Goal: Task Accomplishment & Management: Use online tool/utility

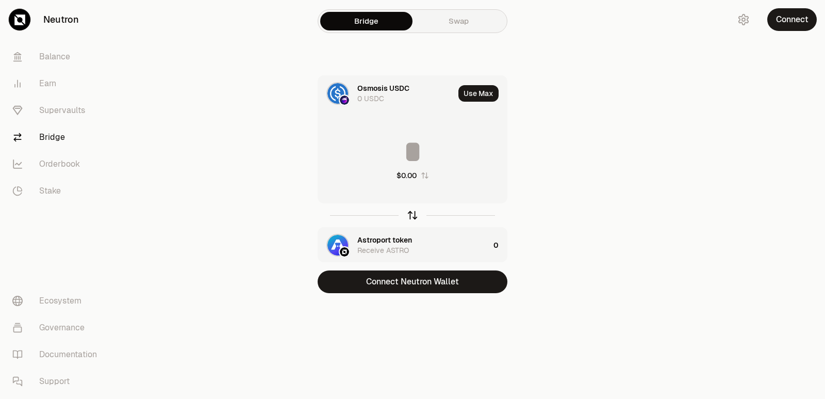
click at [411, 212] on icon "button" at bounding box center [412, 214] width 11 height 11
click at [411, 213] on icon "button" at bounding box center [412, 214] width 11 height 11
click at [411, 213] on icon "button" at bounding box center [412, 213] width 7 height 3
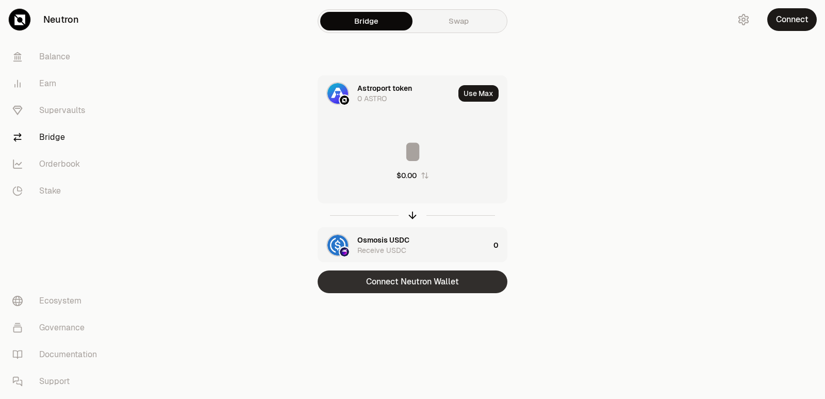
click at [410, 283] on button "Connect Neutron Wallet" at bounding box center [413, 281] width 190 height 23
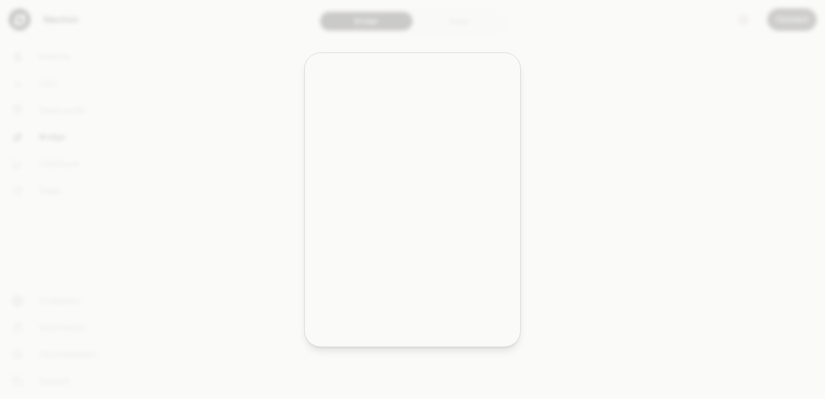
click at [414, 280] on div at bounding box center [412, 199] width 825 height 399
click at [413, 283] on div at bounding box center [412, 199] width 825 height 399
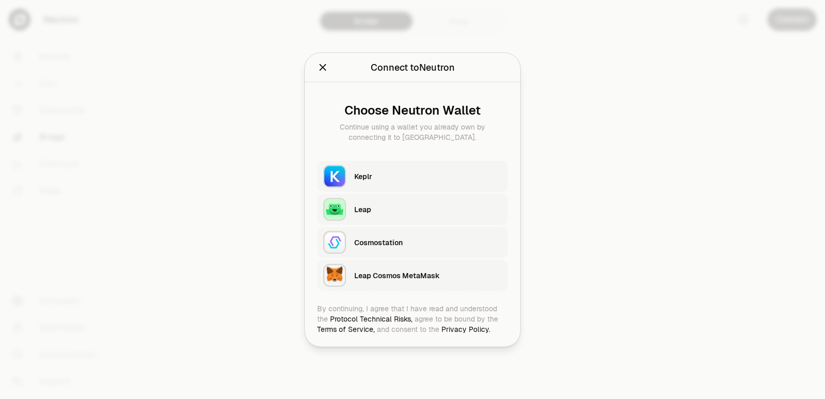
click at [387, 175] on div "Keplr" at bounding box center [427, 176] width 147 height 10
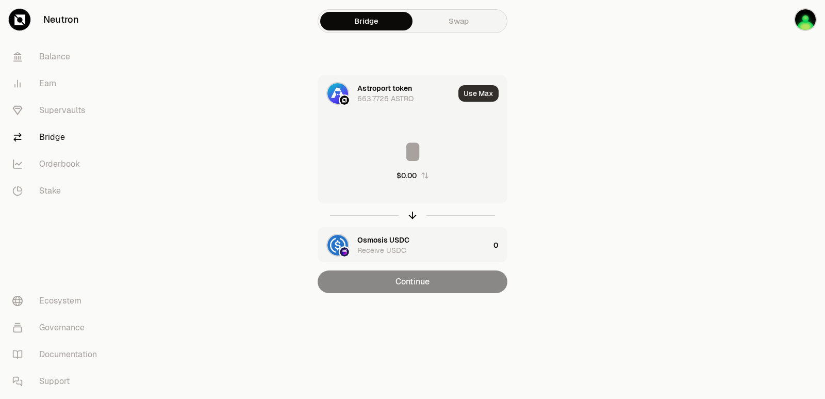
click at [475, 96] on button "Use Max" at bounding box center [478, 93] width 40 height 17
type input "**********"
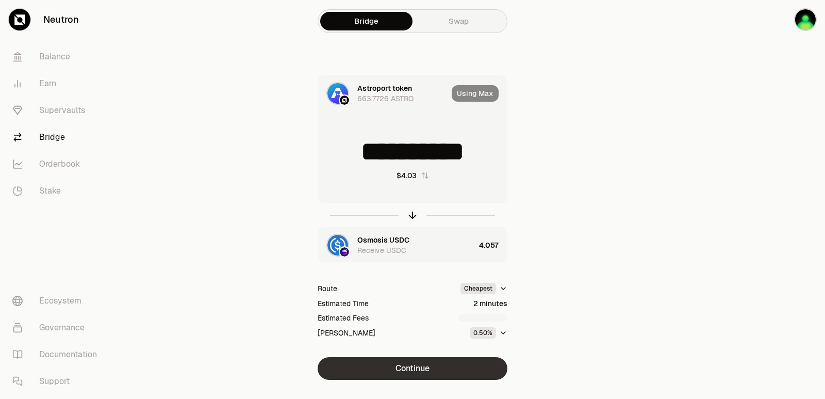
click at [412, 374] on button "Continue" at bounding box center [413, 368] width 190 height 23
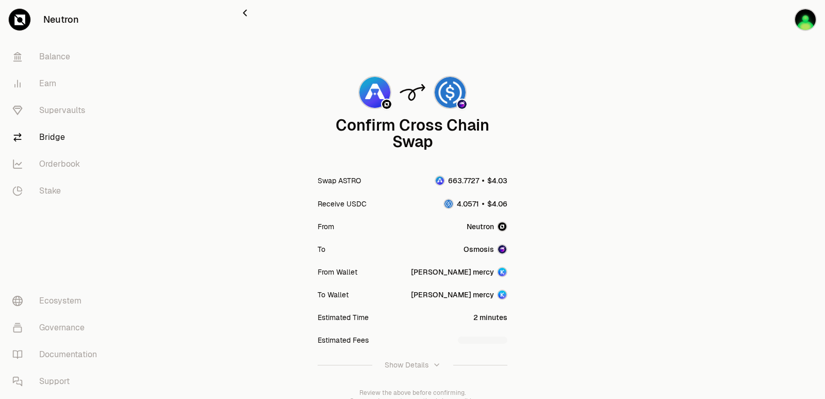
scroll to position [85, 0]
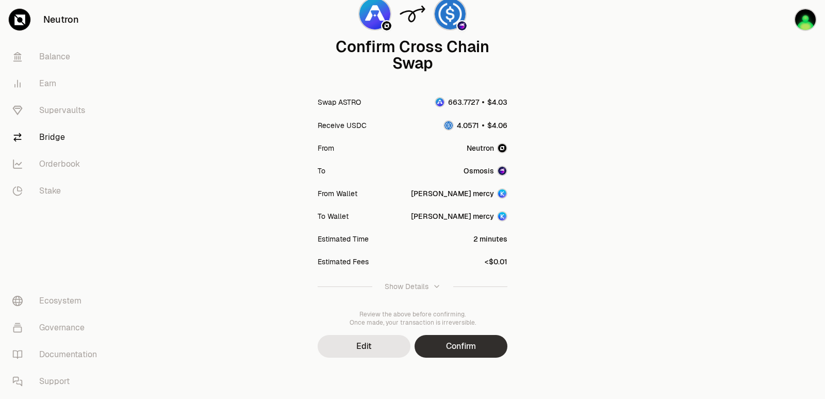
click at [448, 347] on button "Confirm" at bounding box center [461, 346] width 93 height 23
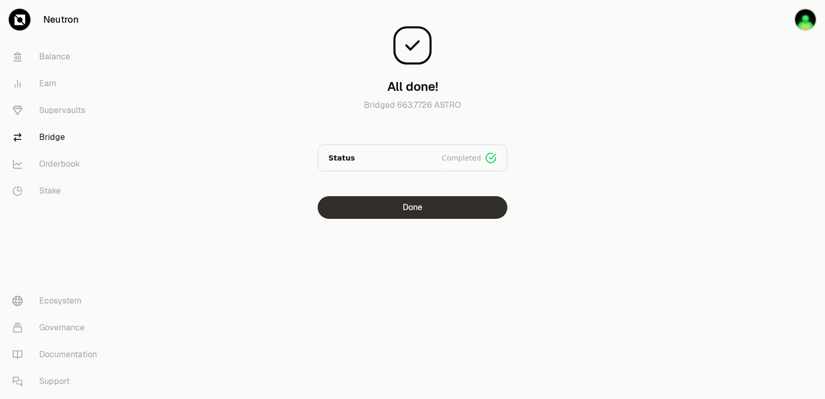
click at [380, 211] on button "Done" at bounding box center [413, 207] width 190 height 23
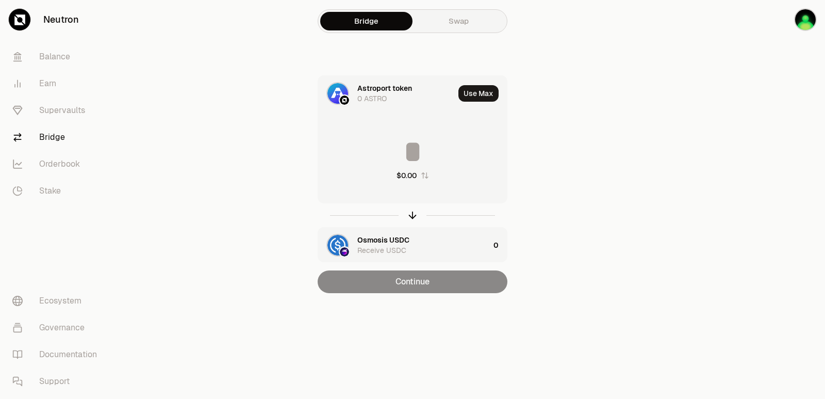
drag, startPoint x: 410, startPoint y: 211, endPoint x: 410, endPoint y: 199, distance: 12.9
click at [411, 211] on icon "button" at bounding box center [412, 214] width 11 height 11
click at [406, 144] on input at bounding box center [412, 151] width 189 height 31
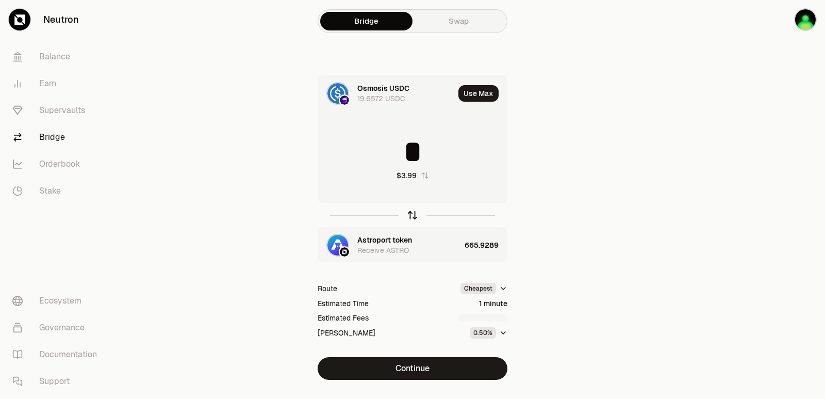
click at [412, 215] on icon "button" at bounding box center [412, 214] width 11 height 11
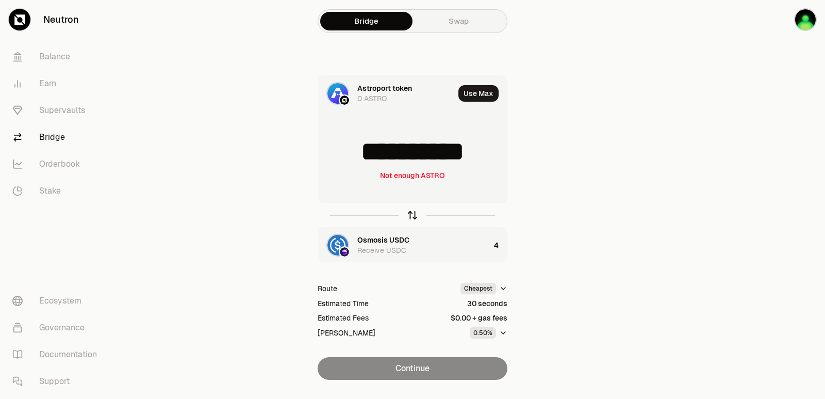
click at [412, 215] on icon "button" at bounding box center [412, 214] width 11 height 11
type input "*"
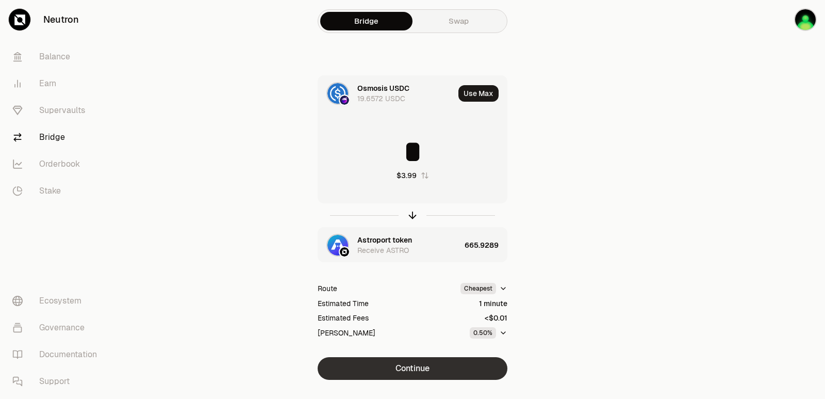
click at [414, 368] on button "Continue" at bounding box center [413, 368] width 190 height 23
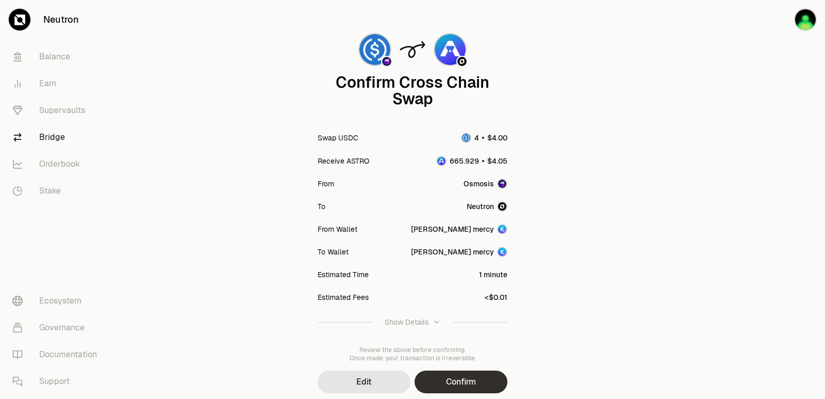
scroll to position [85, 0]
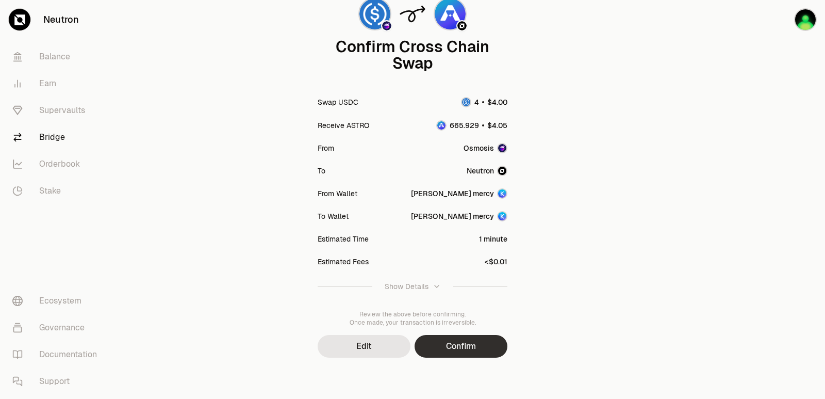
click at [446, 347] on button "Confirm" at bounding box center [461, 346] width 93 height 23
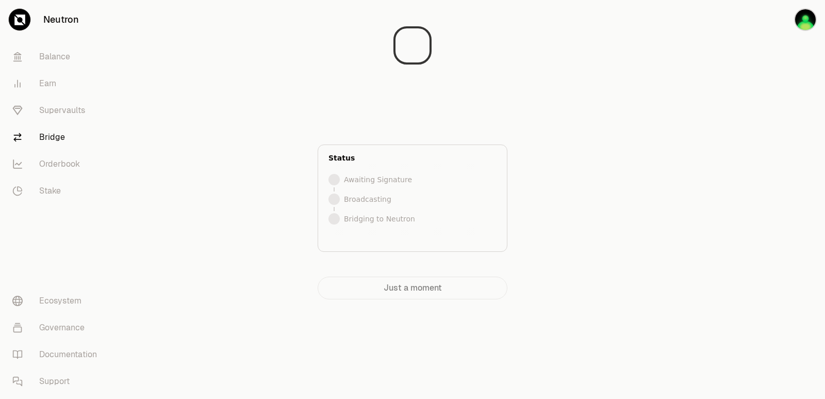
scroll to position [0, 0]
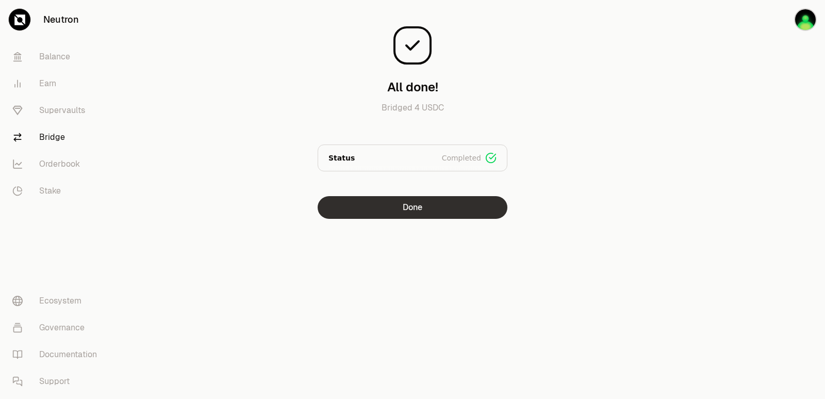
click at [431, 213] on button "Done" at bounding box center [413, 207] width 190 height 23
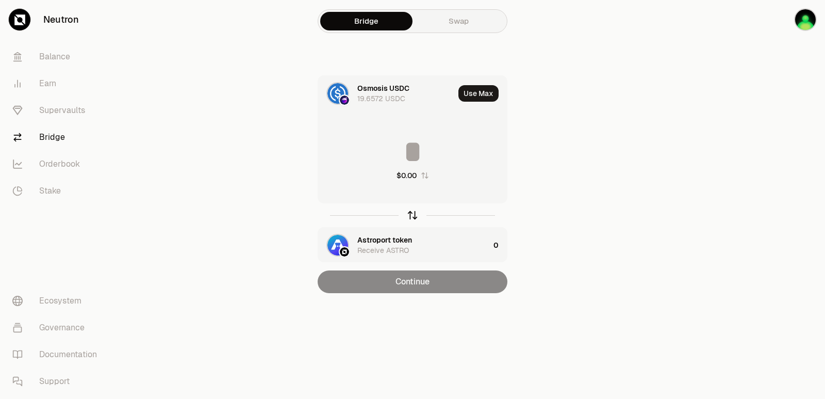
click at [418, 214] on div at bounding box center [413, 215] width 190 height 24
click at [412, 216] on icon "button" at bounding box center [412, 214] width 11 height 11
click at [466, 97] on button "Use Max" at bounding box center [478, 93] width 40 height 17
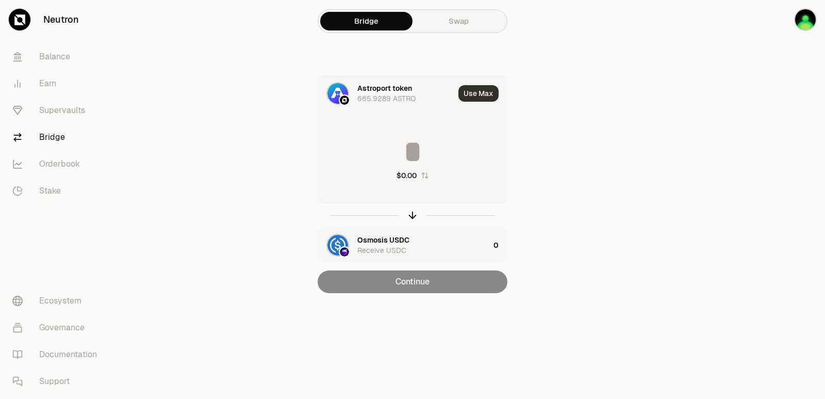
type input "*********"
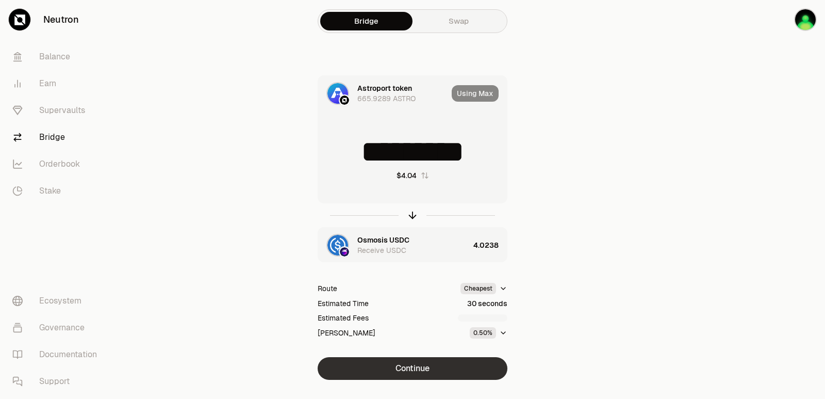
click at [406, 368] on button "Continue" at bounding box center [413, 368] width 190 height 23
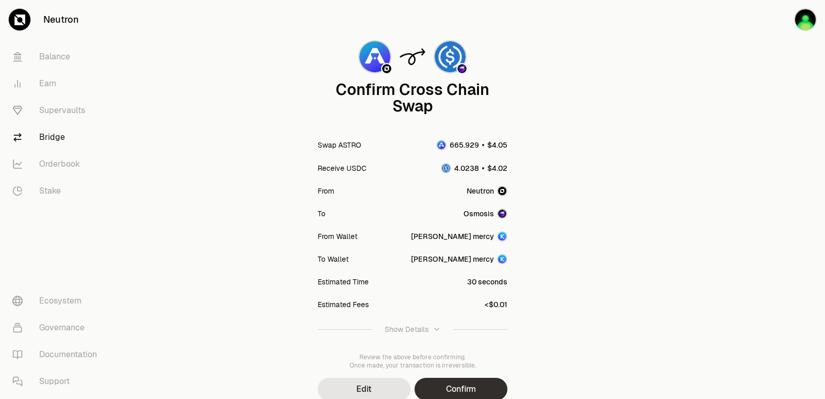
scroll to position [85, 0]
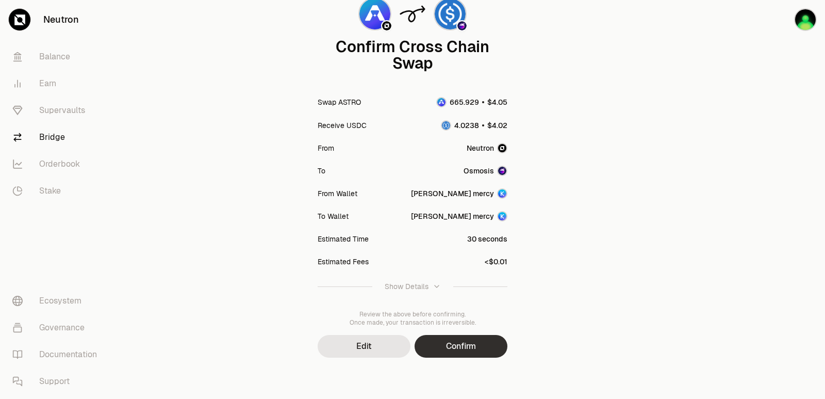
click at [443, 351] on button "Confirm" at bounding box center [461, 346] width 93 height 23
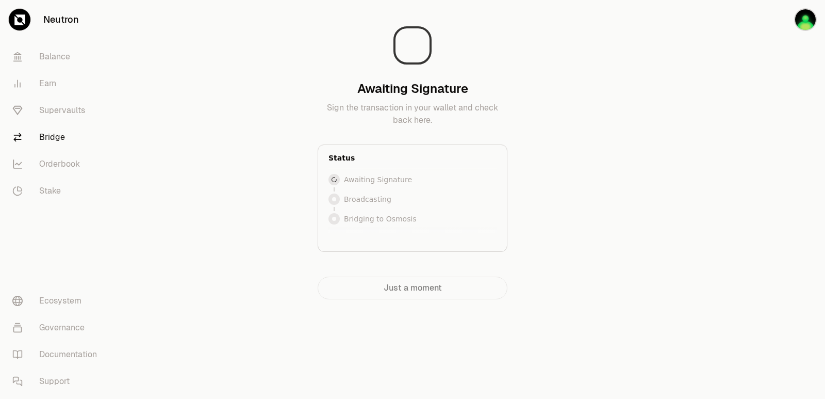
scroll to position [0, 0]
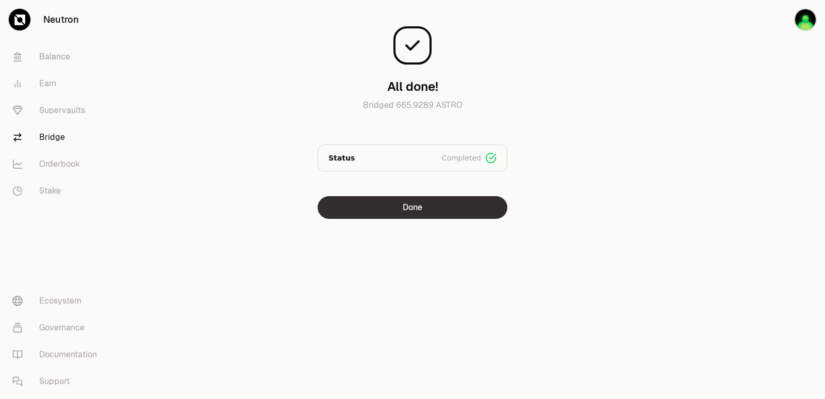
click at [435, 215] on button "Done" at bounding box center [413, 207] width 190 height 23
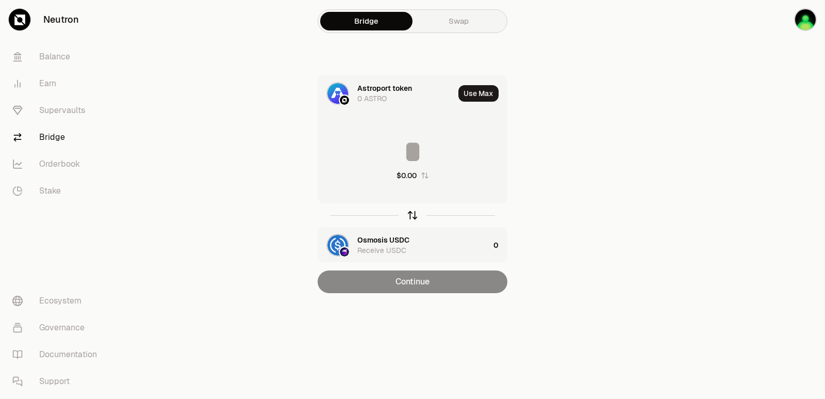
click at [411, 216] on icon "button" at bounding box center [412, 214] width 11 height 11
click at [412, 216] on icon "button" at bounding box center [412, 214] width 11 height 11
click at [413, 215] on icon "button" at bounding box center [412, 214] width 11 height 11
click at [411, 218] on icon "button" at bounding box center [412, 214] width 11 height 11
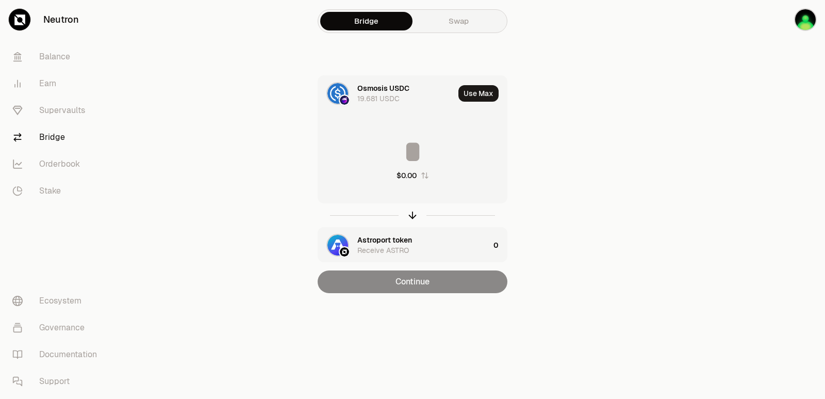
click at [419, 147] on input at bounding box center [412, 151] width 189 height 31
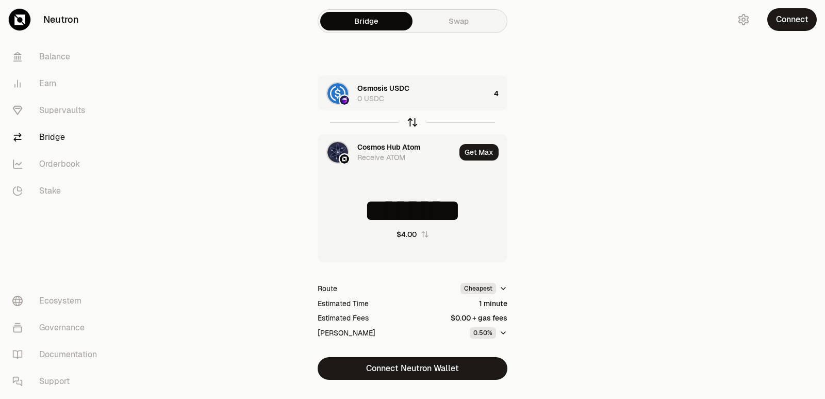
click at [409, 121] on icon "button" at bounding box center [412, 122] width 11 height 11
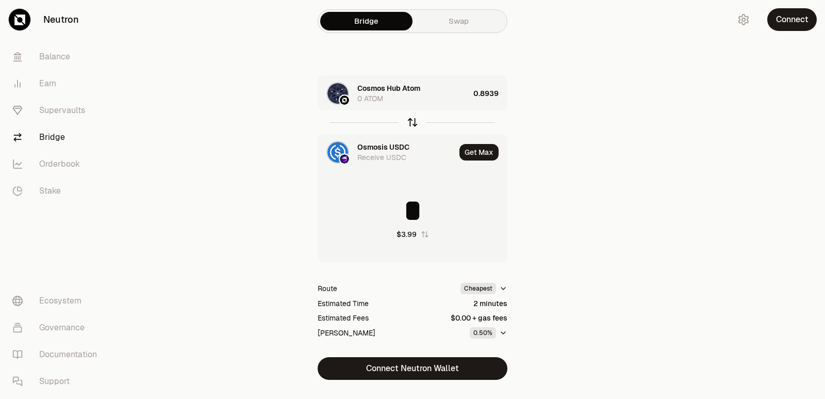
click at [413, 123] on icon "button" at bounding box center [412, 122] width 11 height 11
type input "********"
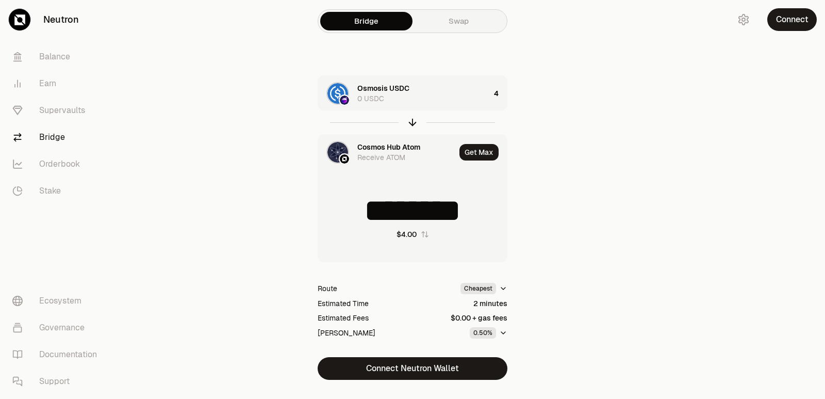
click at [395, 147] on div "Cosmos Hub Atom" at bounding box center [388, 147] width 63 height 10
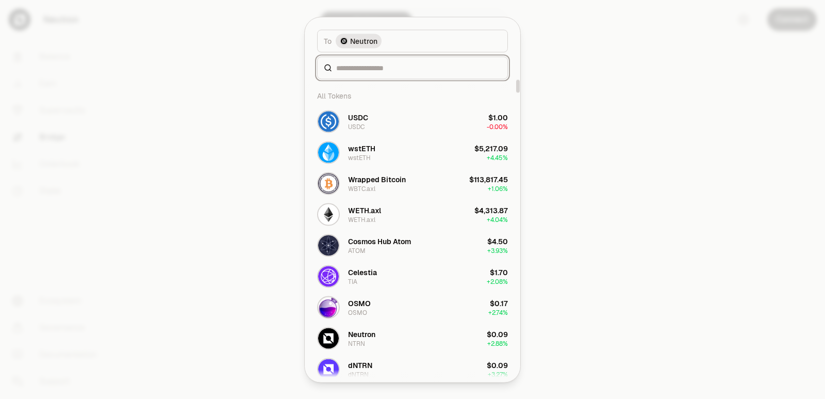
click at [383, 64] on input at bounding box center [418, 67] width 165 height 10
click at [360, 65] on input at bounding box center [418, 67] width 165 height 10
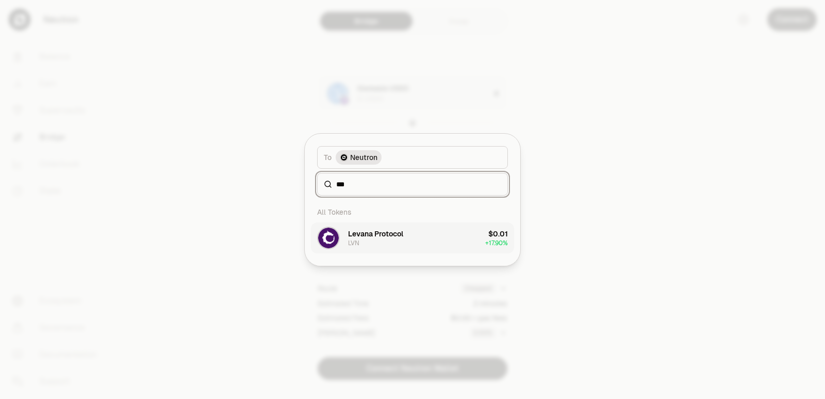
type input "***"
click at [367, 241] on div "Levana Protocol LVN" at bounding box center [375, 237] width 55 height 19
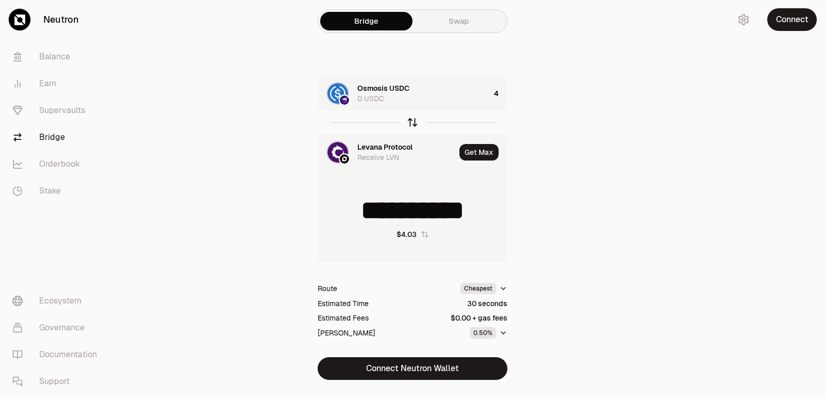
click at [412, 123] on icon "button" at bounding box center [412, 122] width 11 height 11
click at [413, 123] on icon "button" at bounding box center [412, 122] width 11 height 11
type input "*"
